Goal: Task Accomplishment & Management: Complete application form

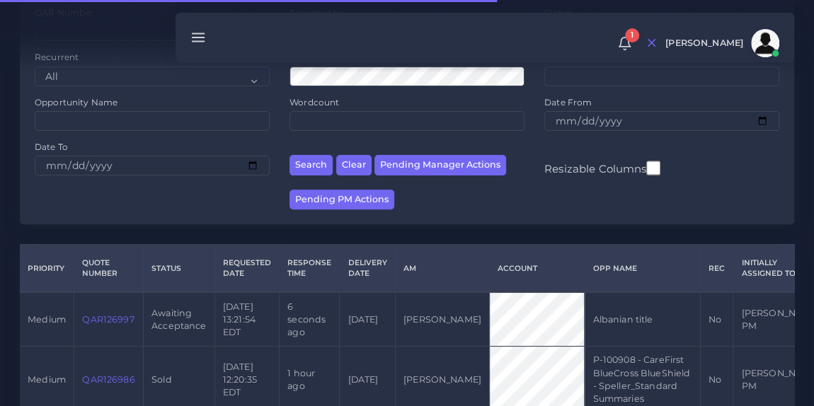
scroll to position [162, 0]
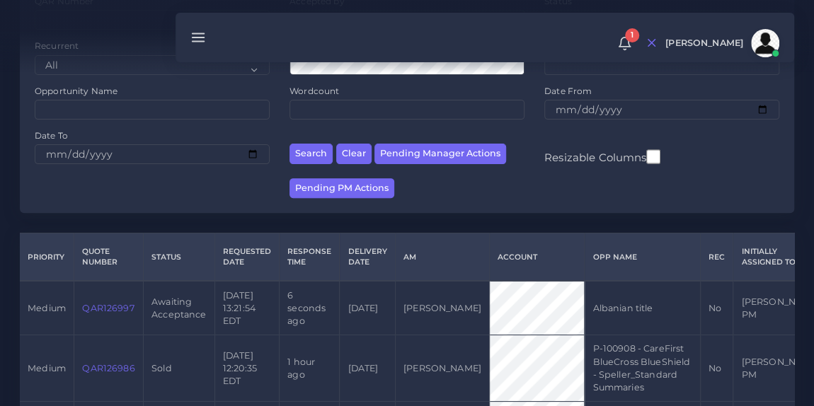
click at [98, 309] on link "QAR126997" at bounding box center [108, 308] width 52 height 11
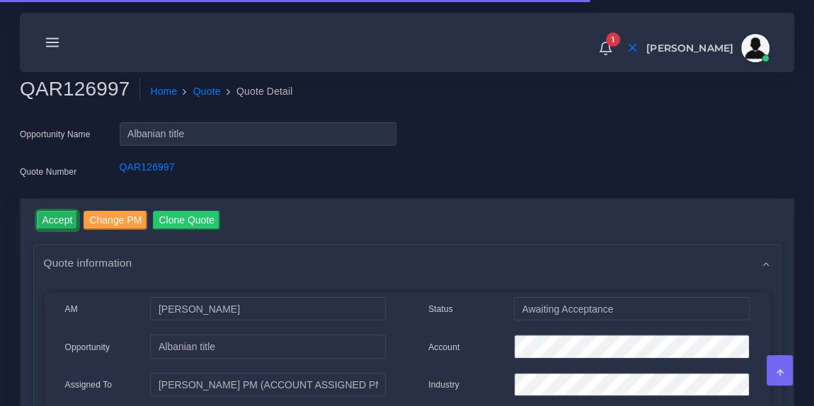
click at [58, 224] on input "Accept" at bounding box center [58, 220] width 42 height 19
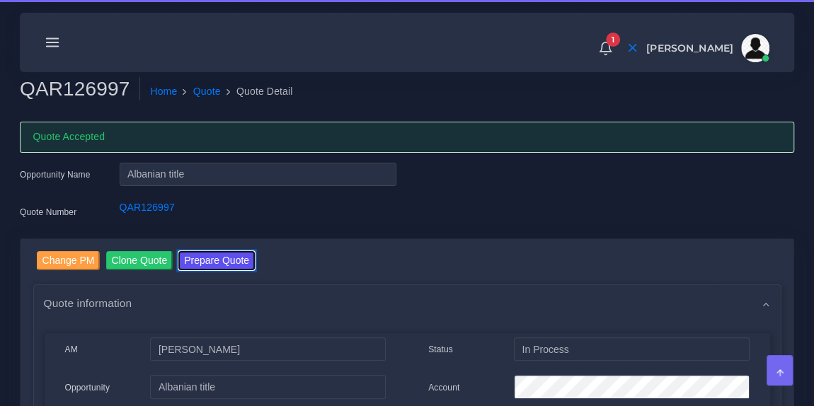
click at [205, 256] on button "Prepare Quote" at bounding box center [216, 260] width 76 height 19
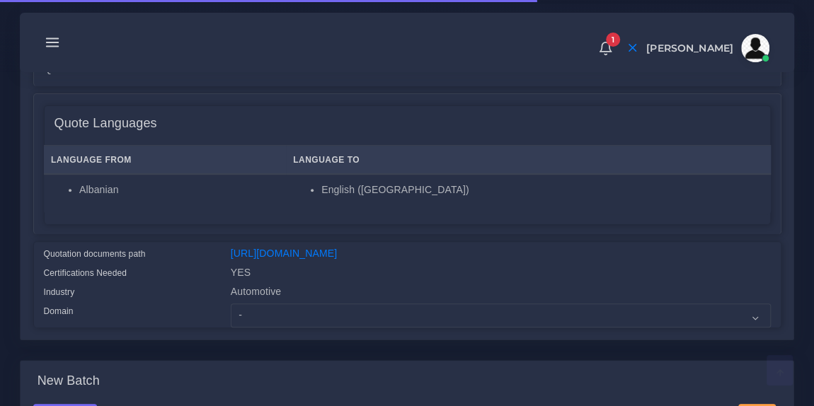
scroll to position [195, 0]
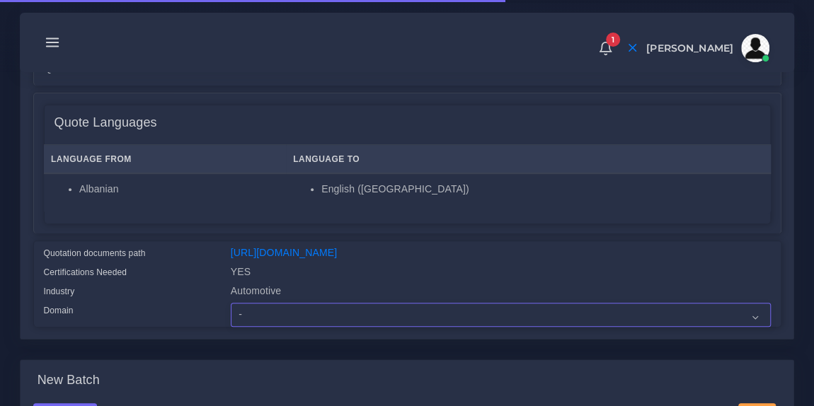
click at [285, 327] on select "- Advertising and Media Agriculture, Forestry and Fishing Architecture, Buildin…" at bounding box center [501, 315] width 540 height 24
select select "Automotive"
click at [231, 312] on select "- Advertising and Media Agriculture, Forestry and Fishing Architecture, Buildin…" at bounding box center [501, 315] width 540 height 24
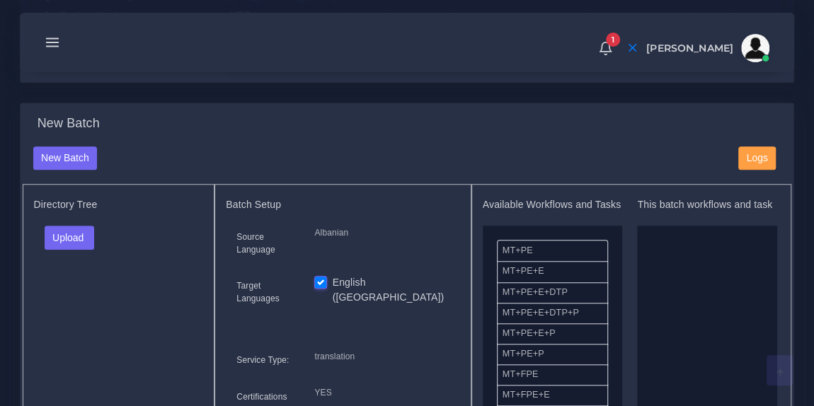
scroll to position [473, 0]
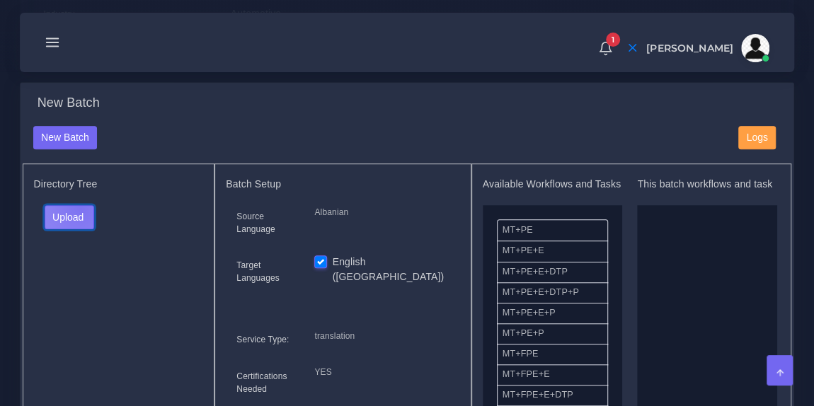
click at [79, 217] on button "Upload" at bounding box center [70, 217] width 50 height 24
click at [80, 275] on label "Files" at bounding box center [94, 270] width 98 height 18
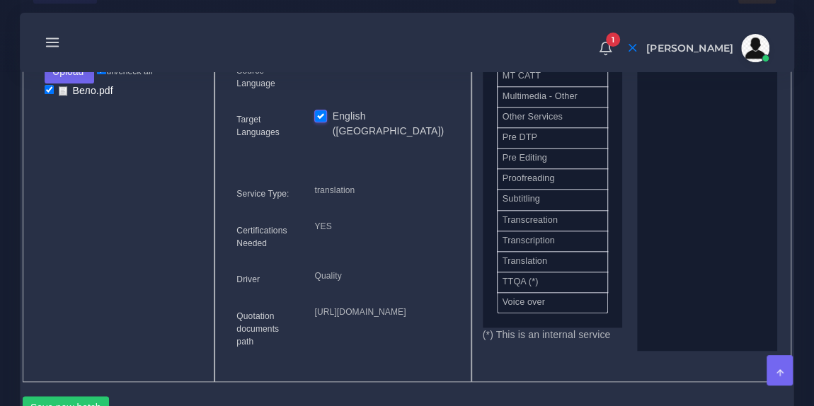
scroll to position [678, 0]
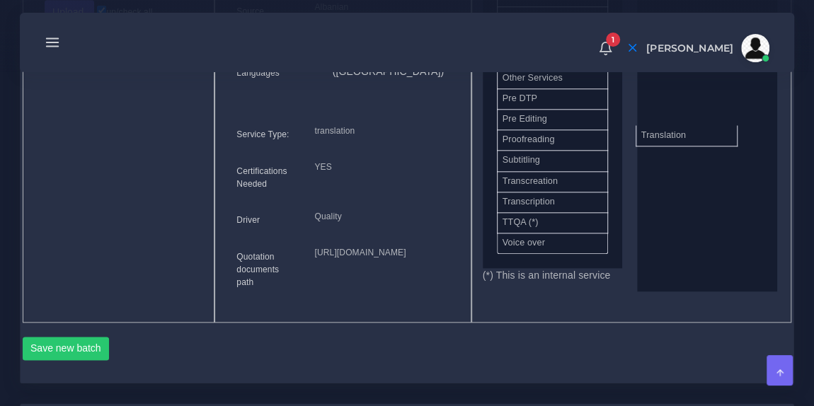
drag, startPoint x: 574, startPoint y: 210, endPoint x: 712, endPoint y: 144, distance: 152.9
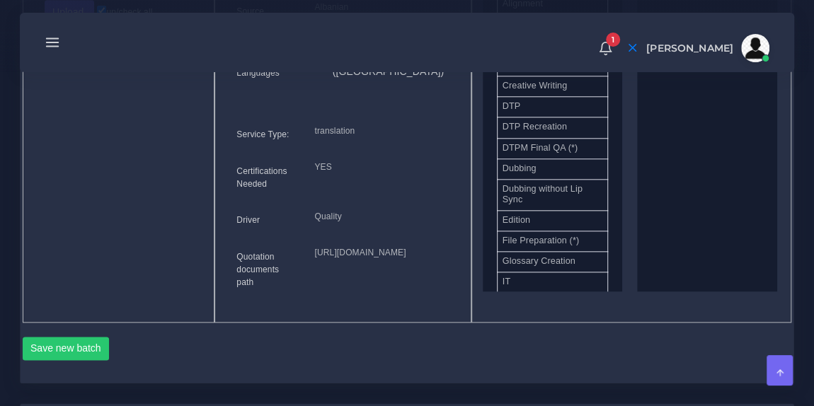
scroll to position [375, 0]
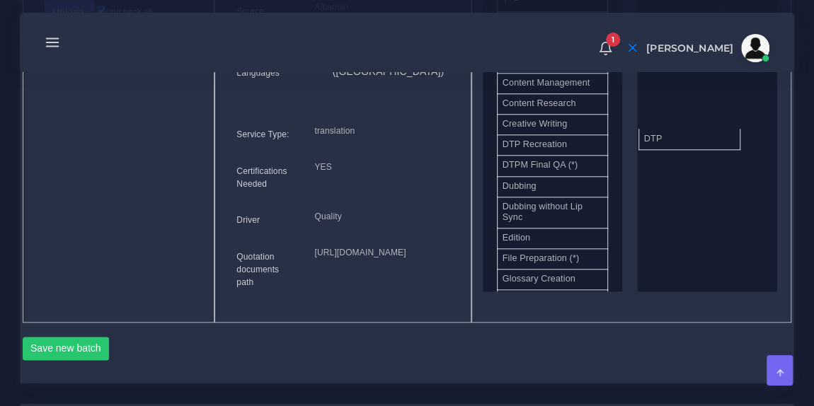
drag, startPoint x: 544, startPoint y: 166, endPoint x: 686, endPoint y: 154, distance: 142.1
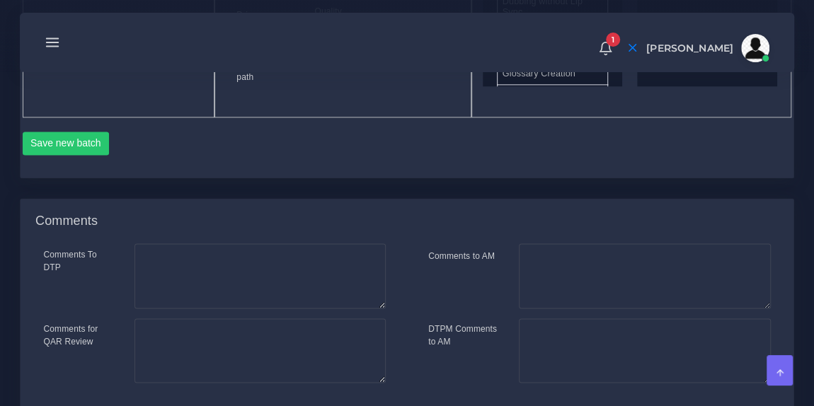
scroll to position [884, 0]
click at [81, 155] on button "Save new batch" at bounding box center [66, 143] width 87 height 24
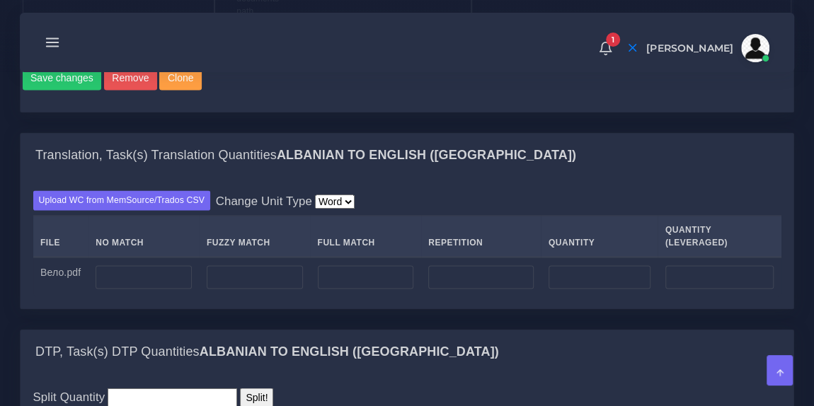
scroll to position [987, 0]
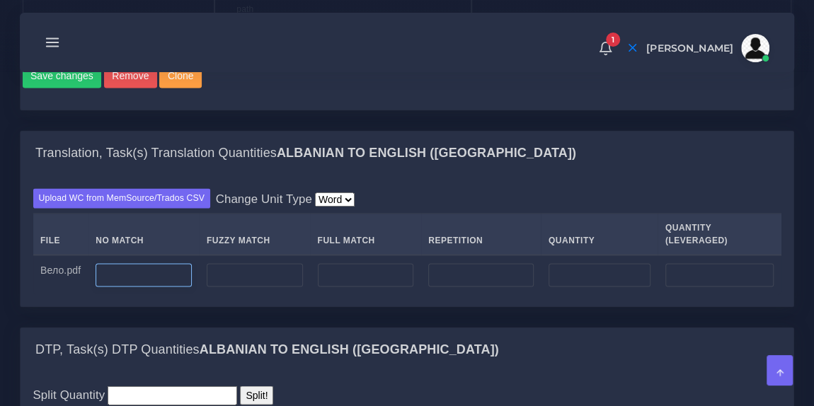
click at [144, 287] on input "number" at bounding box center [144, 275] width 96 height 24
type input "50"
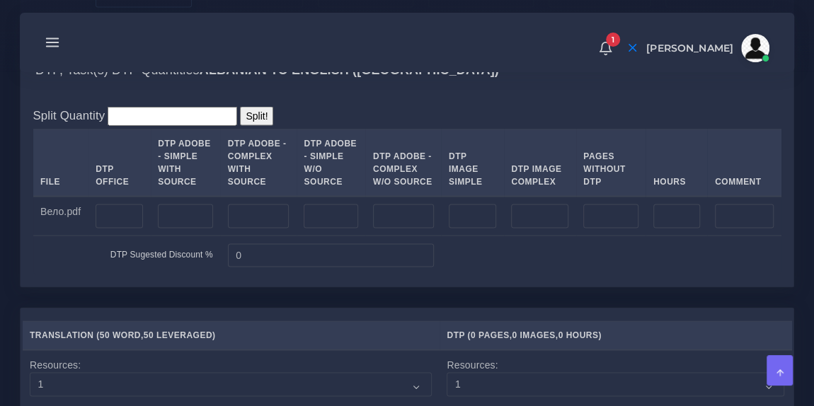
scroll to position [1268, 0]
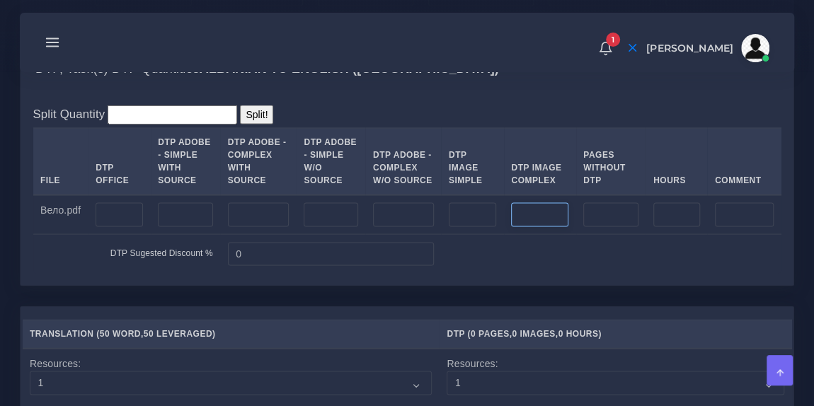
click at [529, 227] on input "number" at bounding box center [539, 214] width 57 height 24
type input "2"
click at [527, 92] on div "DTP, Task(s) DTP Quantities Albanian TO English (US)" at bounding box center [407, 69] width 773 height 45
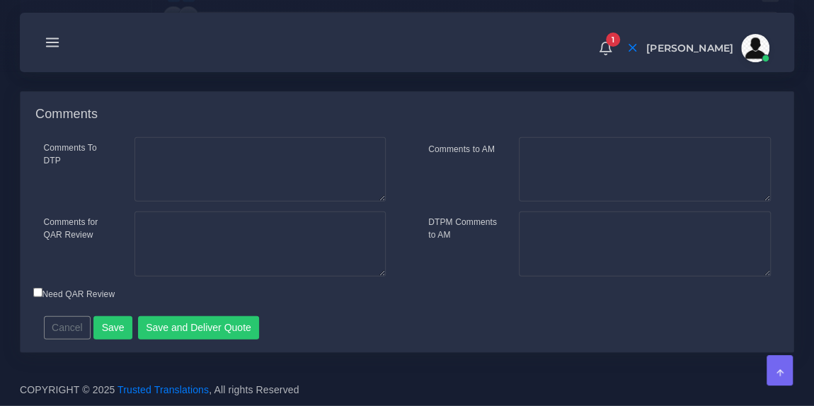
scroll to position [1941, 0]
click at [205, 328] on button "Save and Deliver Quote" at bounding box center [199, 328] width 122 height 24
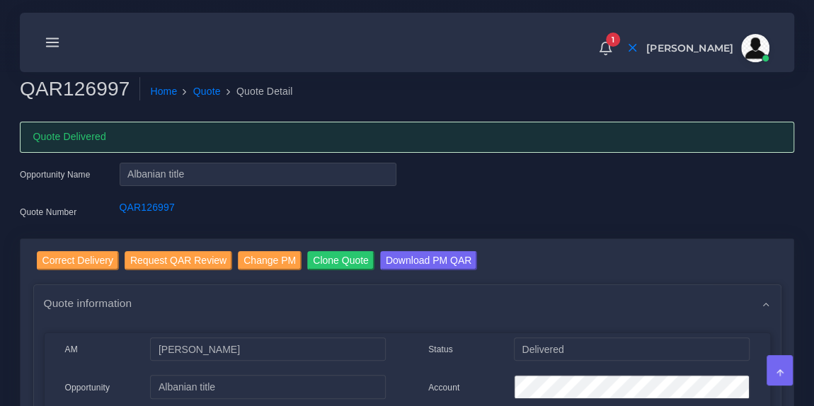
click at [51, 40] on icon at bounding box center [53, 43] width 16 height 16
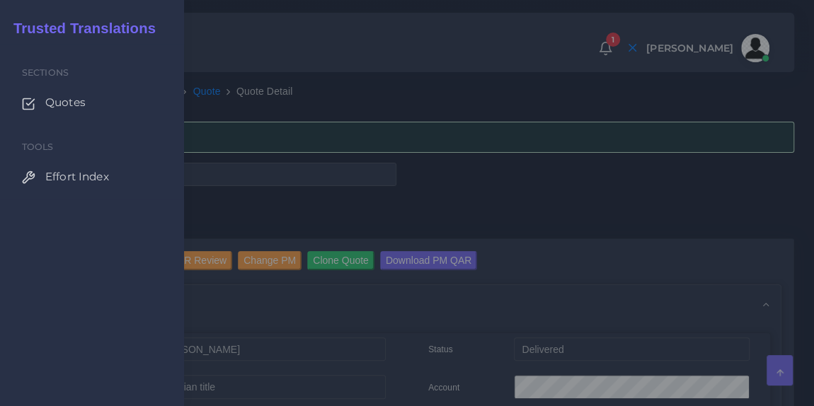
click at [66, 103] on span "Quotes" at bounding box center [65, 103] width 40 height 16
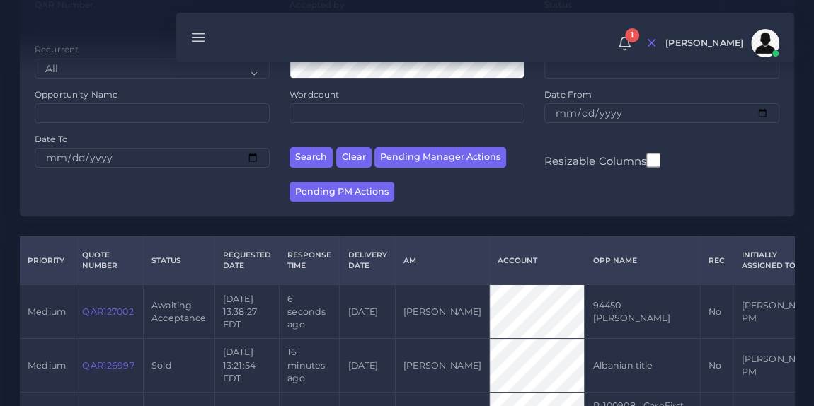
scroll to position [159, 0]
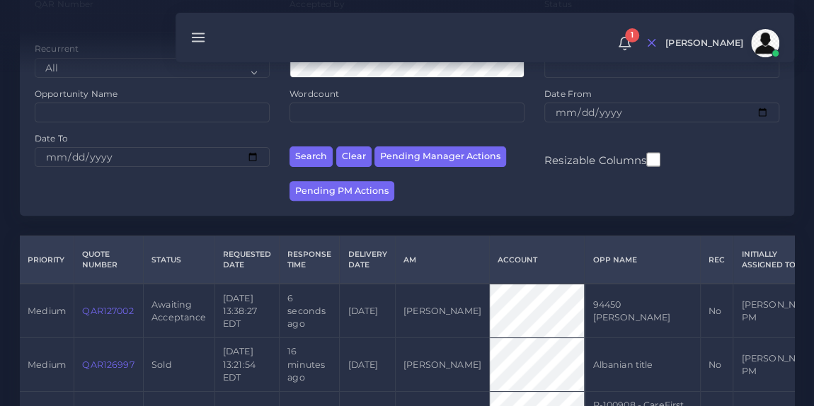
click at [108, 311] on link "QAR127002" at bounding box center [107, 311] width 51 height 11
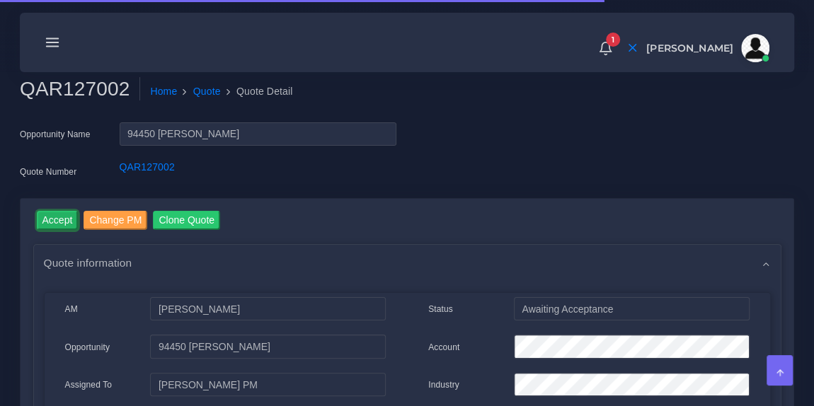
click at [51, 220] on input "Accept" at bounding box center [58, 220] width 42 height 19
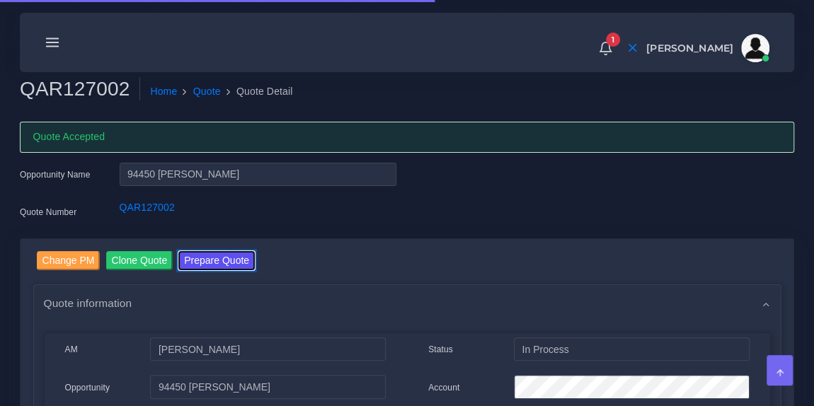
click at [207, 265] on button "Prepare Quote" at bounding box center [216, 260] width 76 height 19
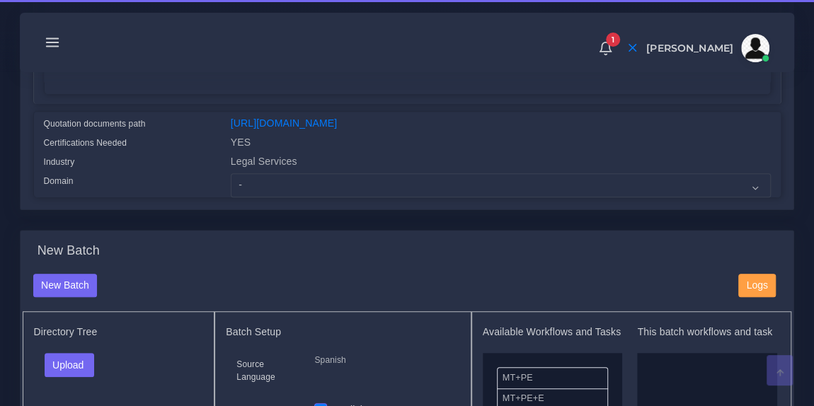
scroll to position [326, 0]
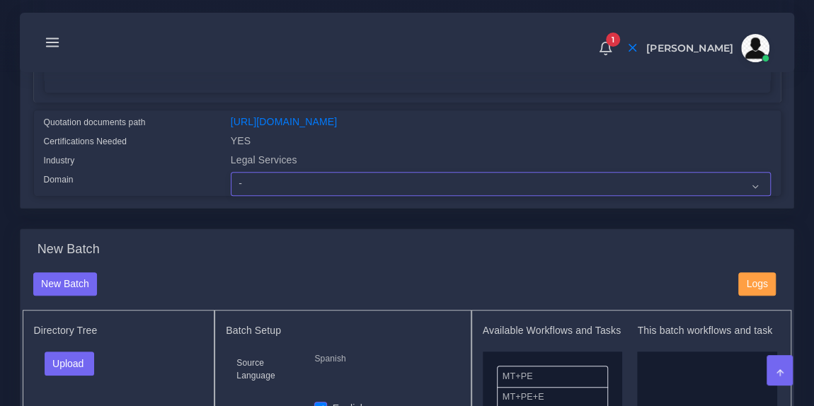
click at [306, 192] on select "- Advertising and Media Agriculture, Forestry and Fishing Architecture, Buildin…" at bounding box center [501, 184] width 540 height 24
select select "Legal Services"
click at [231, 180] on select "- Advertising and Media Agriculture, Forestry and Fishing Architecture, Buildin…" at bounding box center [501, 184] width 540 height 24
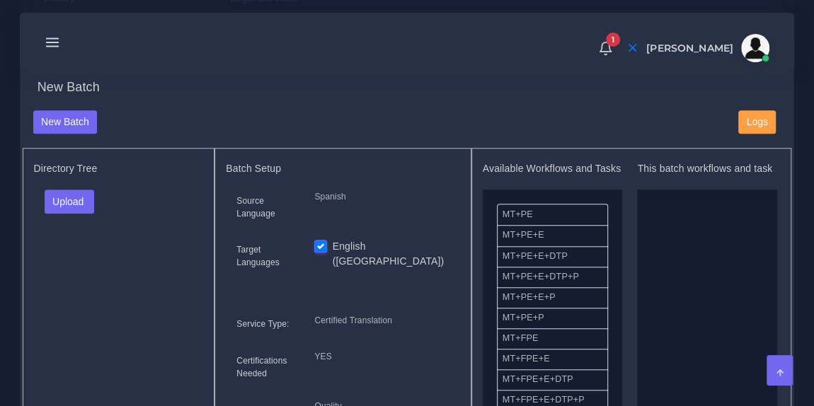
scroll to position [498, 0]
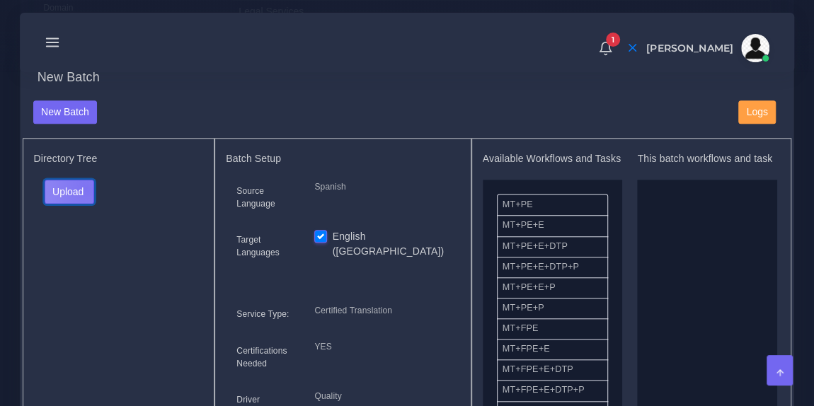
click at [85, 195] on button "Upload" at bounding box center [70, 192] width 50 height 24
click at [84, 251] on label "Files" at bounding box center [94, 245] width 98 height 18
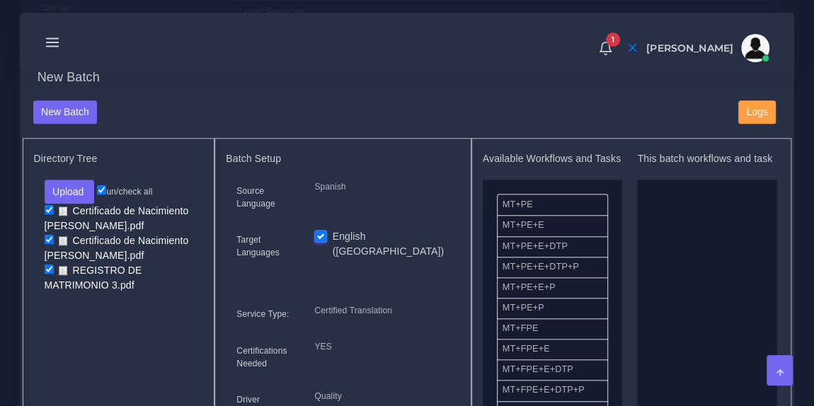
drag, startPoint x: 566, startPoint y: 344, endPoint x: 687, endPoint y: 291, distance: 132.2
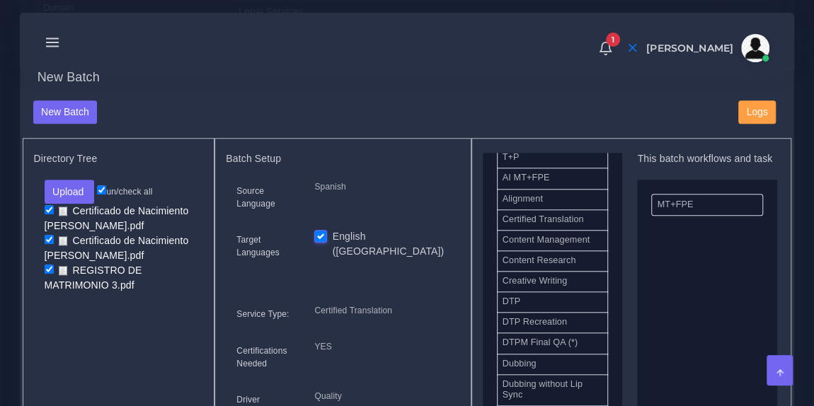
scroll to position [378, 0]
drag, startPoint x: 566, startPoint y: 313, endPoint x: 719, endPoint y: 267, distance: 159.7
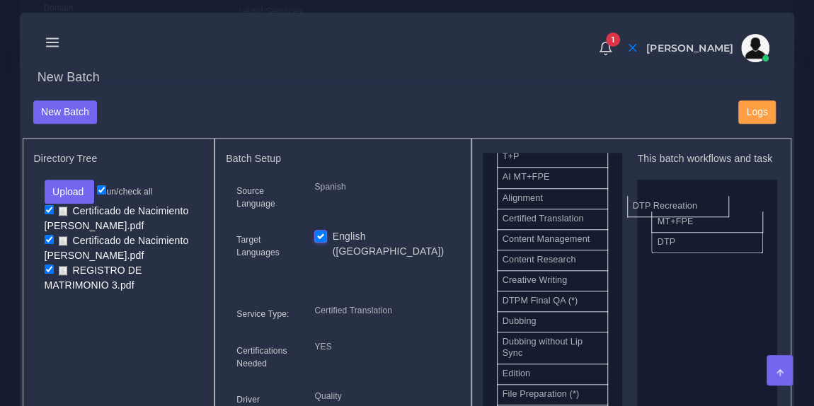
drag, startPoint x: 587, startPoint y: 306, endPoint x: 718, endPoint y: 206, distance: 165.6
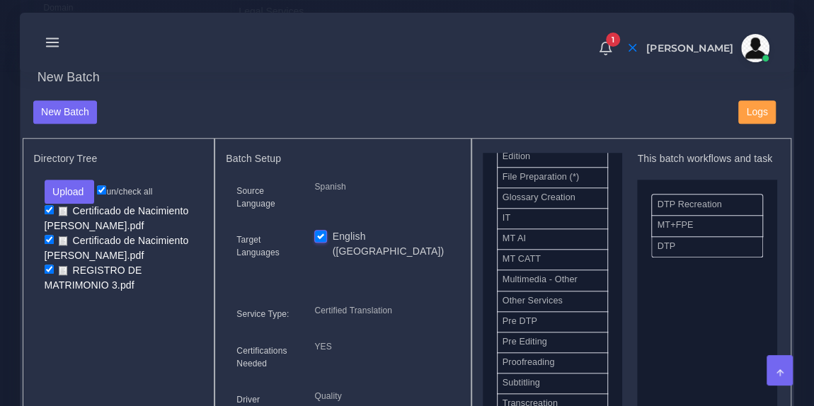
scroll to position [630, 0]
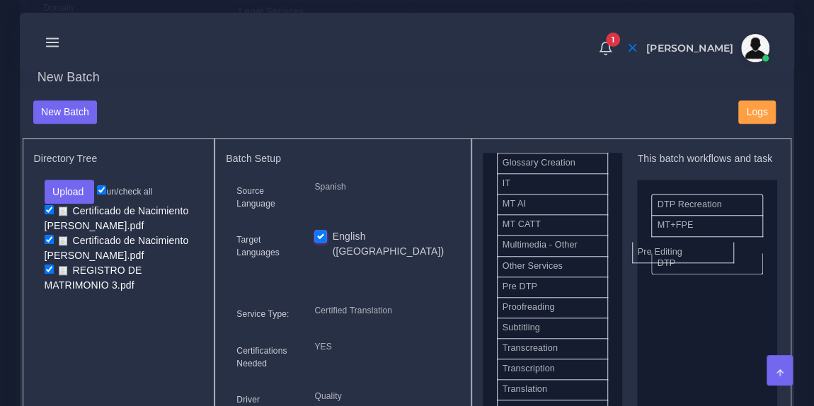
drag, startPoint x: 572, startPoint y: 314, endPoint x: 714, endPoint y: 259, distance: 152.6
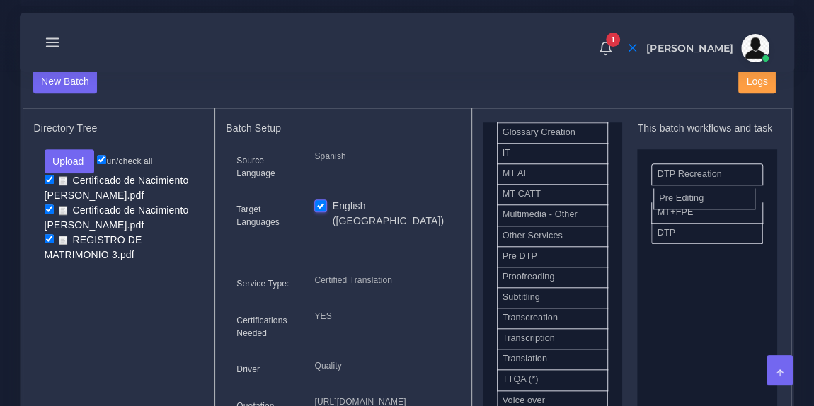
drag, startPoint x: 665, startPoint y: 239, endPoint x: 667, endPoint y: 210, distance: 28.4
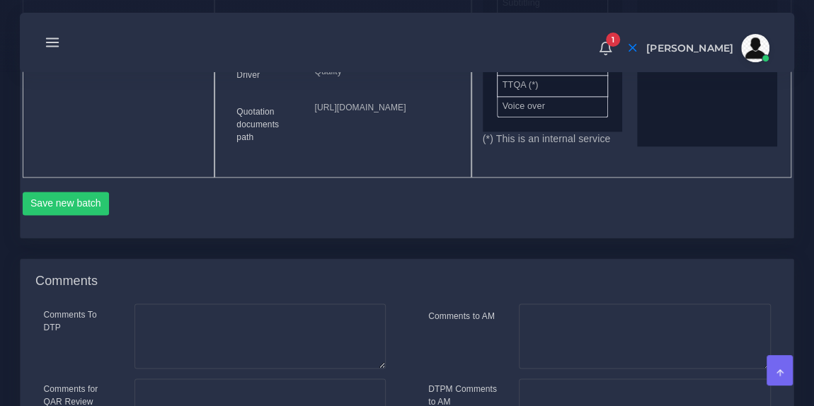
scroll to position [837, 0]
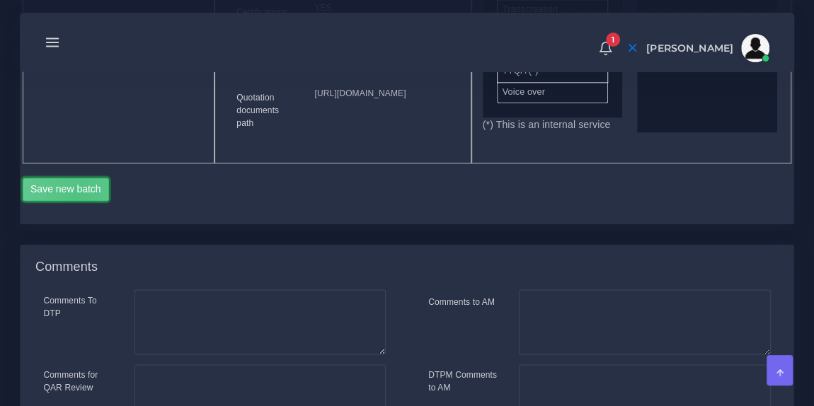
click at [79, 202] on button "Save new batch" at bounding box center [66, 190] width 87 height 24
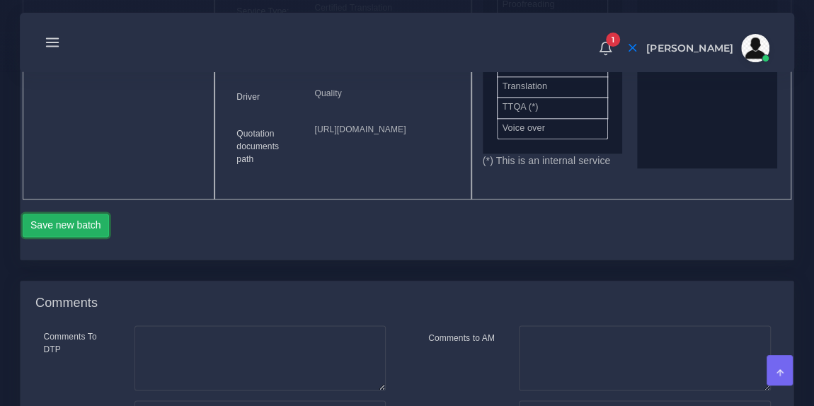
scroll to position [801, 0]
click at [84, 239] on button "Save new batch" at bounding box center [66, 226] width 87 height 24
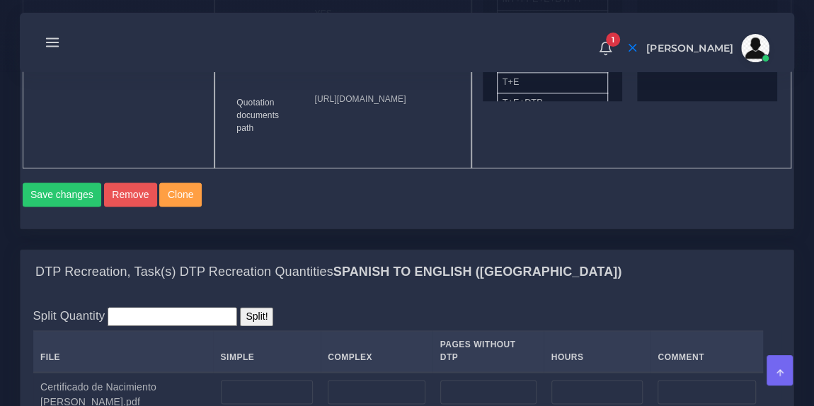
scroll to position [869, 0]
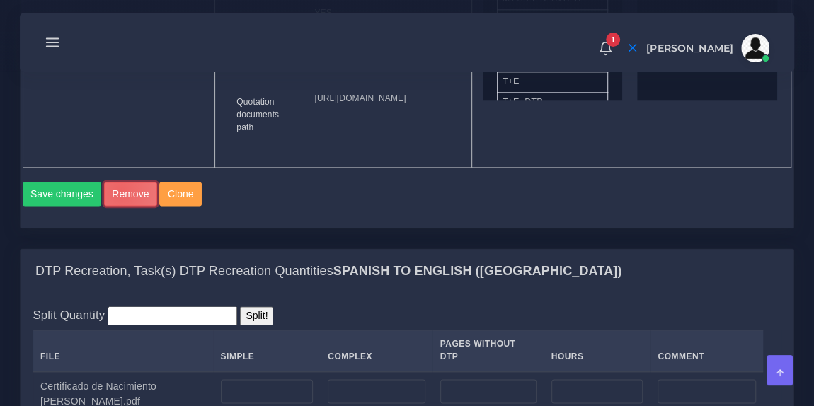
click at [115, 206] on button "Remove" at bounding box center [130, 194] width 53 height 24
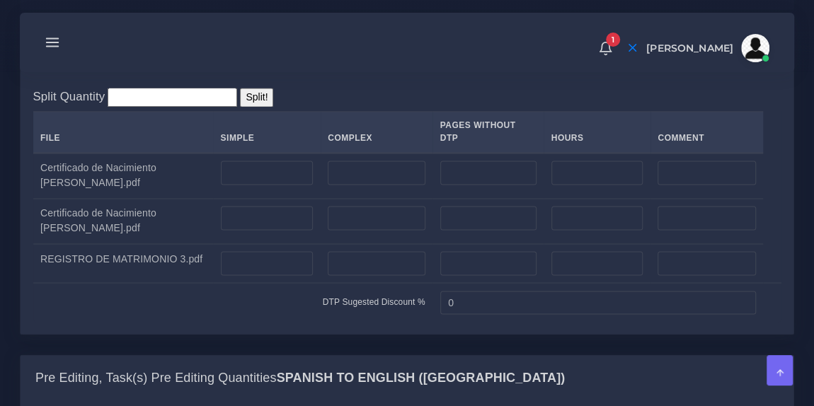
scroll to position [1089, 0]
click at [344, 184] on input "number" at bounding box center [376, 172] width 97 height 24
type input "1"
click at [346, 229] on input "number" at bounding box center [376, 217] width 97 height 24
type input "1"
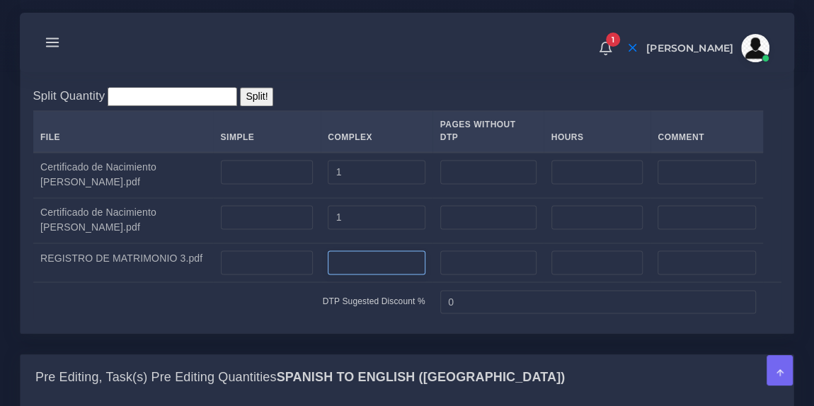
click at [346, 275] on input "number" at bounding box center [376, 263] width 97 height 24
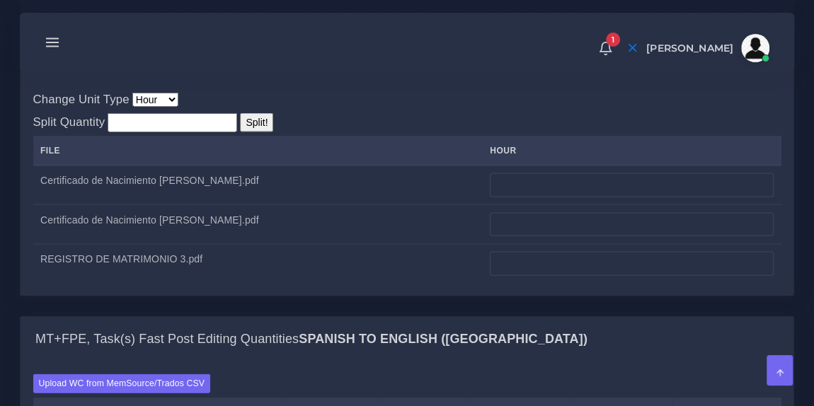
scroll to position [1415, 0]
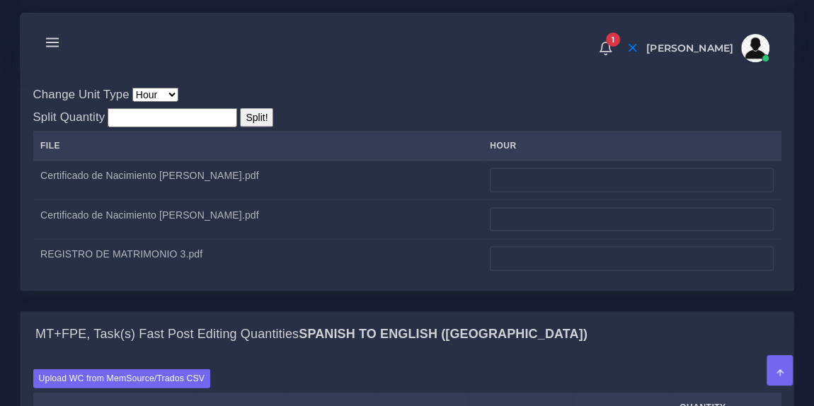
type input "4"
click at [506, 193] on input "number" at bounding box center [632, 180] width 284 height 24
type input "0.10"
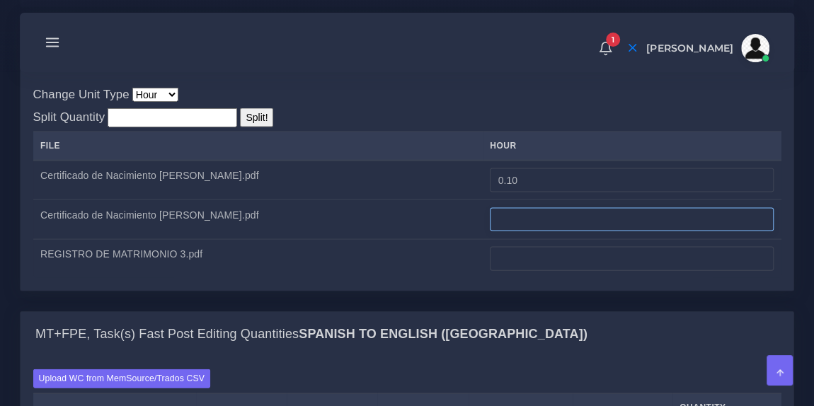
click at [510, 232] on input "number" at bounding box center [632, 220] width 284 height 24
type input "0.10"
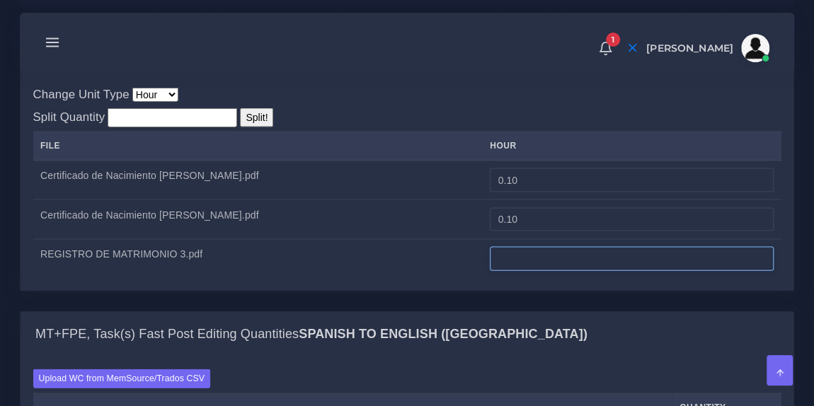
click at [512, 271] on input "number" at bounding box center [632, 259] width 284 height 24
type input "0.30"
click at [500, 74] on div "Pre Editing, Task(s) Pre Editing Quantities Spanish TO English (US)" at bounding box center [407, 50] width 773 height 45
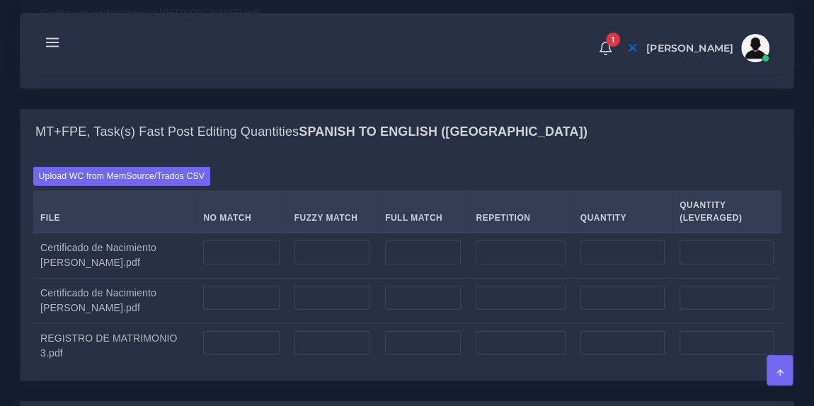
scroll to position [1618, 0]
click at [231, 264] on input "number" at bounding box center [241, 252] width 76 height 24
type input "200"
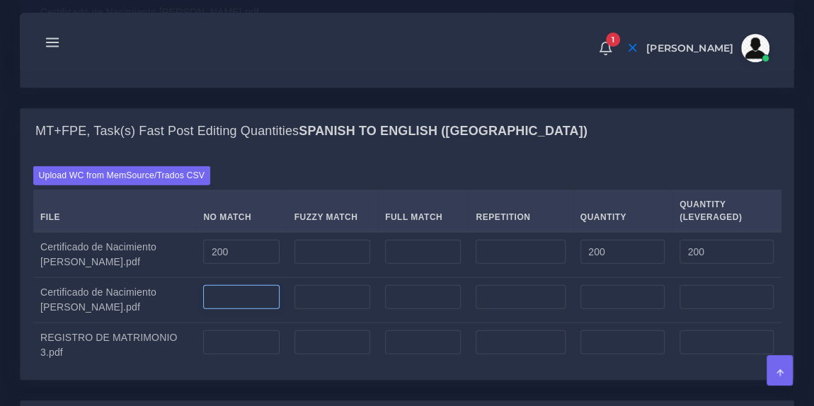
click at [221, 309] on input "number" at bounding box center [241, 297] width 76 height 24
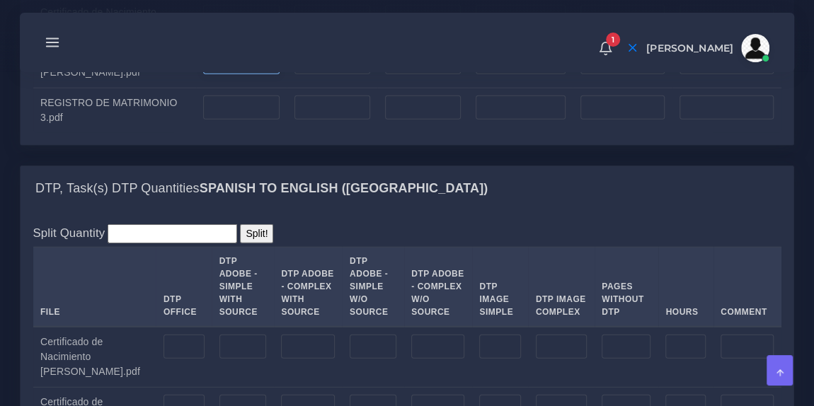
scroll to position [1854, 0]
type input "199"
click at [203, 119] on input "number" at bounding box center [241, 107] width 76 height 24
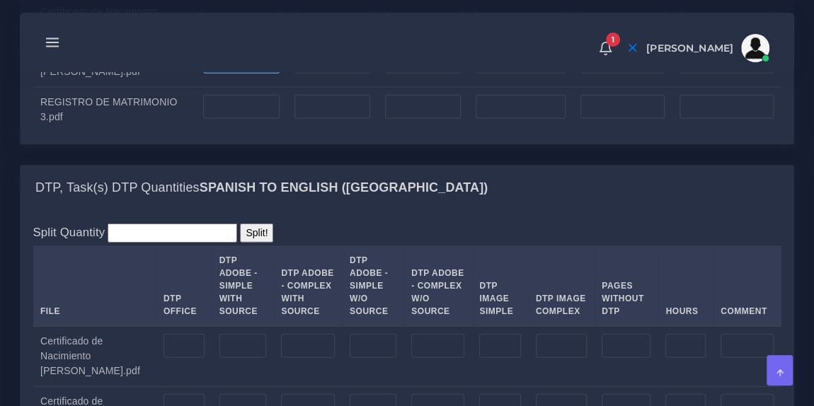
type input "0"
click at [217, 74] on input "199" at bounding box center [241, 62] width 76 height 24
type input "1"
type input "200"
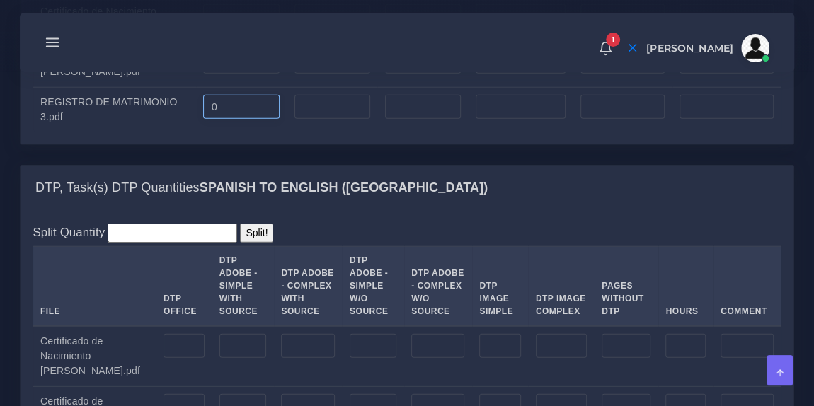
type input "200"
click at [211, 119] on input "0" at bounding box center [241, 107] width 76 height 24
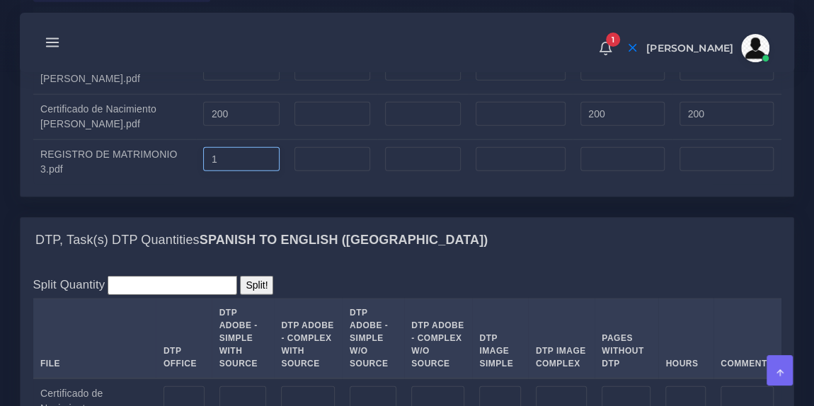
scroll to position [1801, 0]
type input "1"
type input "0"
type input "600"
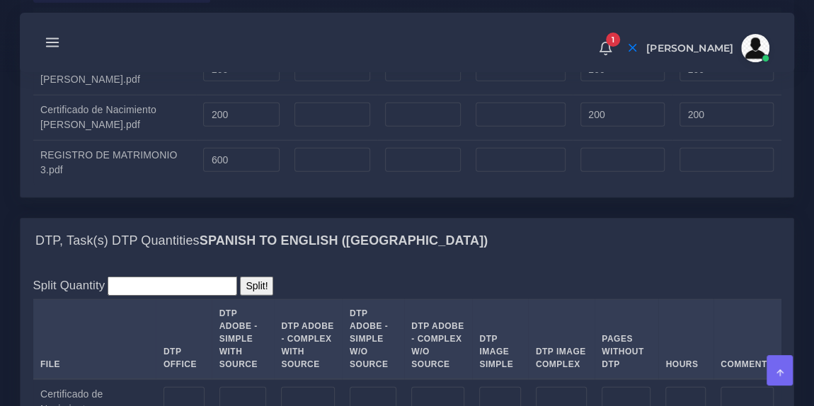
type input "600"
click at [270, 197] on div "Upload WC from MemSource/Trados CSV File No Match Fuzzy Match Full Match Repeti…" at bounding box center [407, 84] width 773 height 227
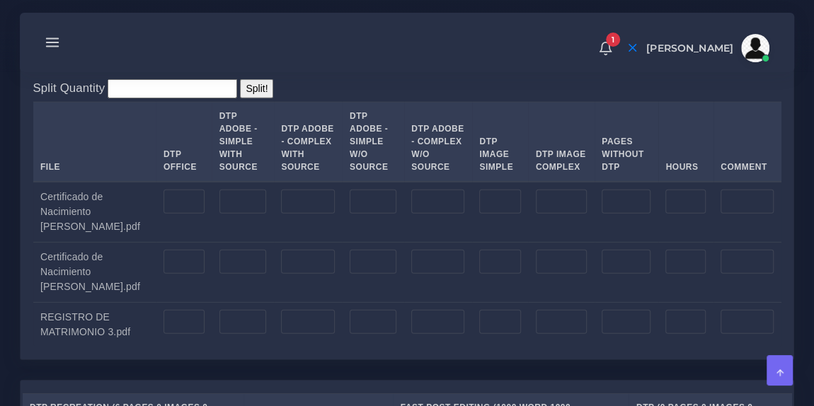
scroll to position [2003, 0]
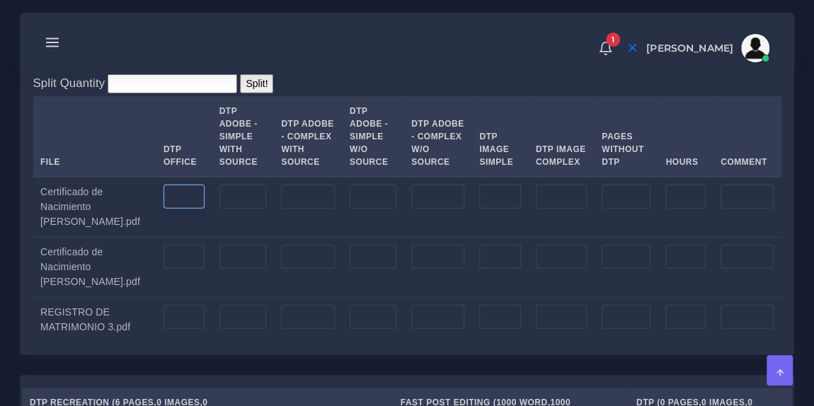
click at [164, 209] on input "number" at bounding box center [184, 197] width 41 height 24
type input "1"
click at [164, 269] on input "number" at bounding box center [184, 257] width 41 height 24
type input "1"
click at [164, 329] on input "number" at bounding box center [184, 317] width 41 height 24
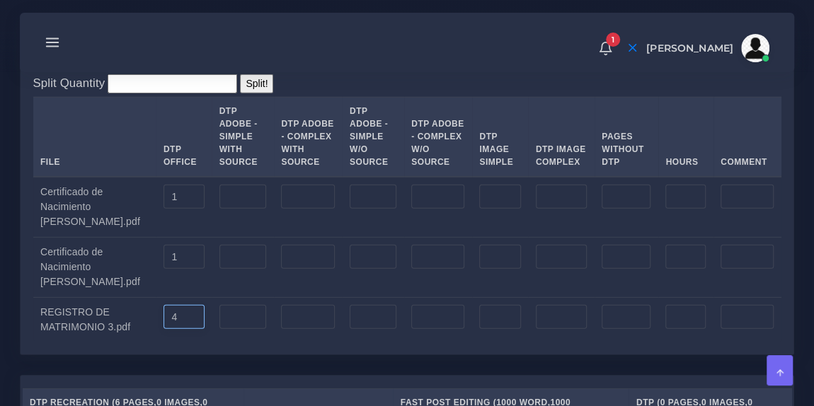
type input "4"
click at [241, 297] on td at bounding box center [243, 267] width 62 height 60
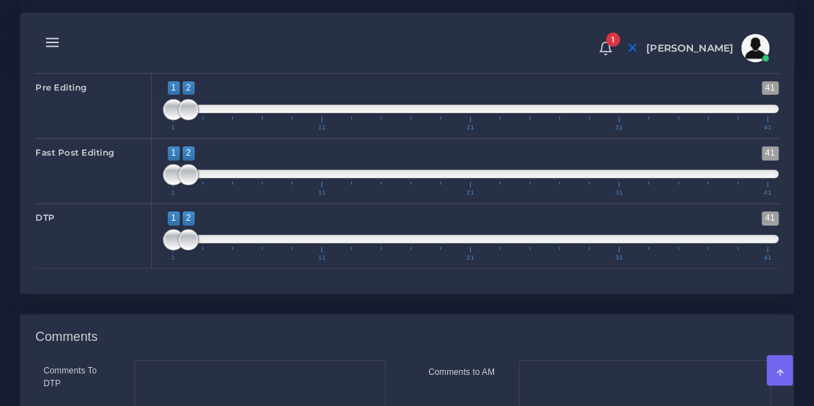
scroll to position [2618, 0]
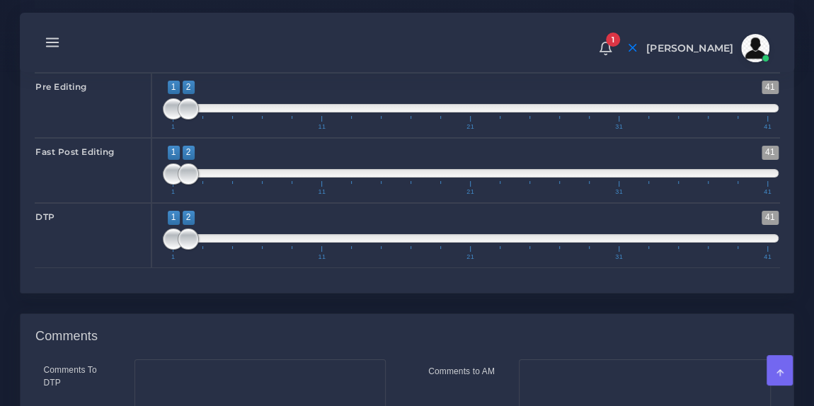
type input "1;1"
drag, startPoint x: 187, startPoint y: 121, endPoint x: 172, endPoint y: 120, distance: 14.9
click at [172, 55] on span at bounding box center [173, 43] width 21 height 21
type input "1;1"
drag, startPoint x: 188, startPoint y: 189, endPoint x: 171, endPoint y: 188, distance: 16.3
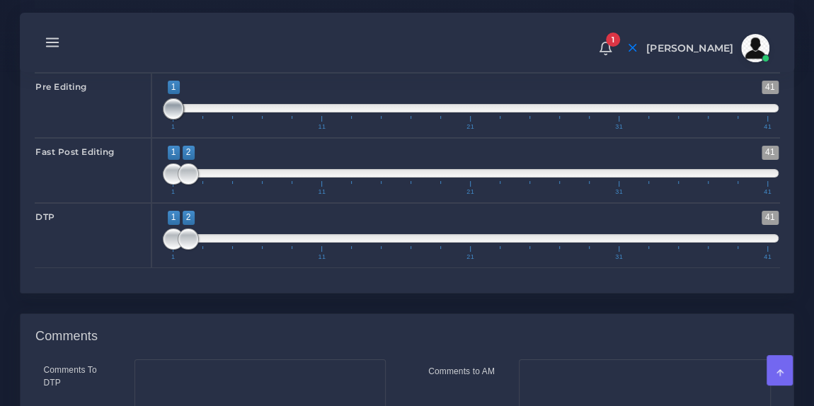
click at [171, 120] on span at bounding box center [173, 108] width 21 height 21
type input "1;3"
drag, startPoint x: 187, startPoint y: 248, endPoint x: 205, endPoint y: 250, distance: 18.5
click at [205, 185] on span at bounding box center [203, 174] width 21 height 21
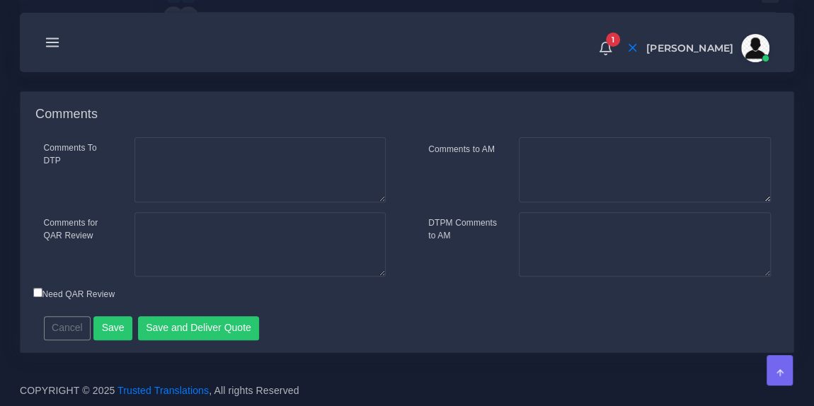
scroll to position [2903, 0]
click at [166, 340] on button "Save and Deliver Quote" at bounding box center [199, 328] width 122 height 24
